Goal: Navigation & Orientation: Find specific page/section

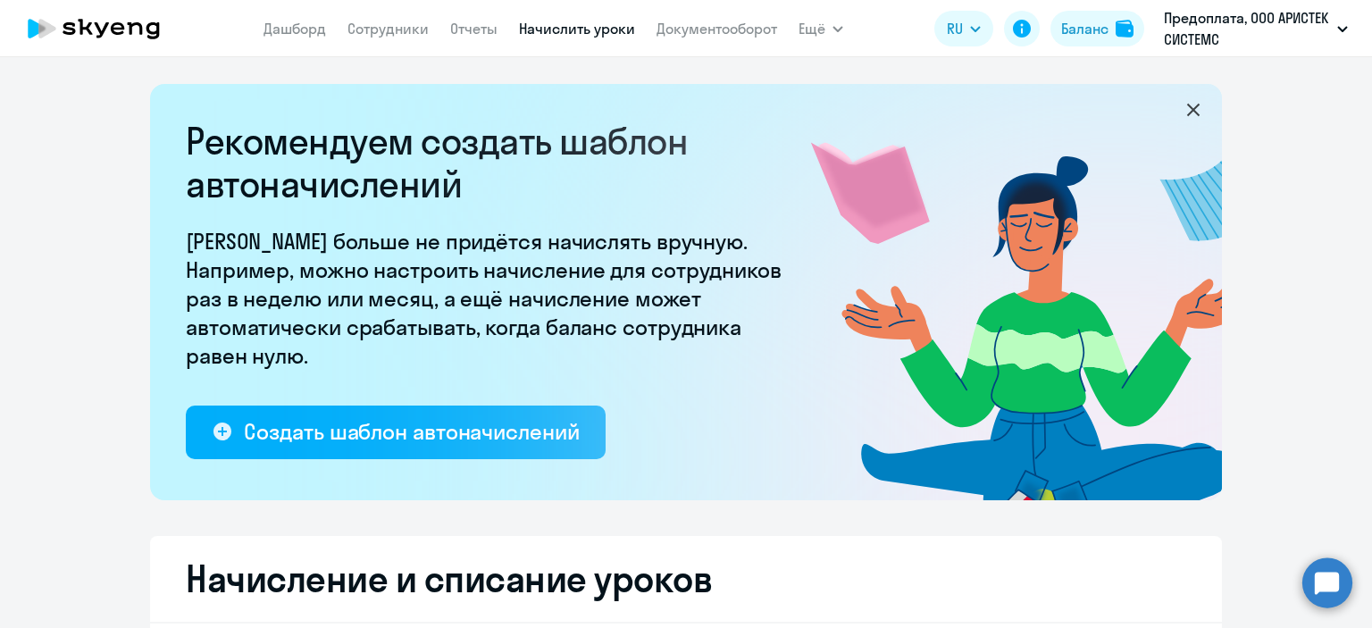
scroll to position [345, 0]
select select "10"
click at [668, 29] on link "Документооборот" at bounding box center [716, 29] width 121 height 18
